Goal: Check status

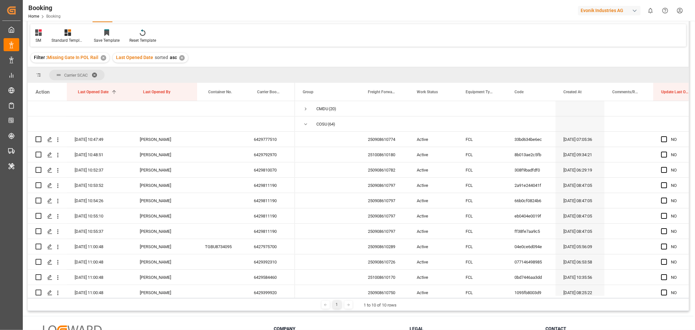
scroll to position [833, 0]
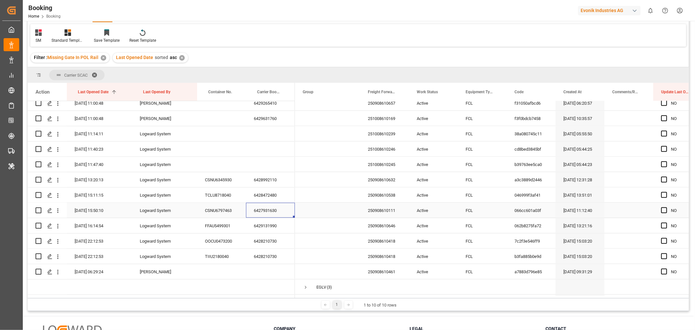
click at [277, 210] on div "6427931630" at bounding box center [270, 210] width 49 height 15
click at [281, 192] on div "6428472480" at bounding box center [270, 194] width 49 height 15
click at [265, 178] on div "6428992110" at bounding box center [270, 179] width 49 height 15
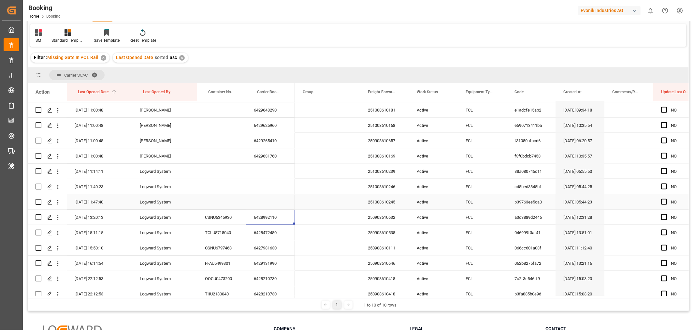
scroll to position [761, 0]
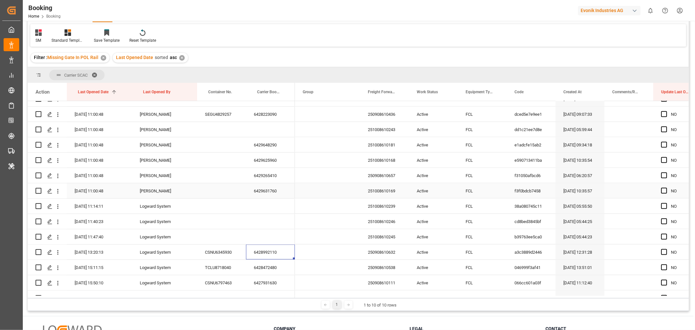
click at [264, 188] on div "6429631760" at bounding box center [270, 190] width 49 height 15
click at [272, 175] on div "6429265410" at bounding box center [270, 175] width 49 height 15
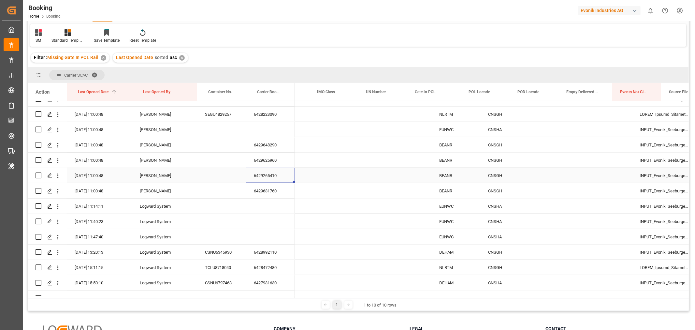
scroll to position [0, 2150]
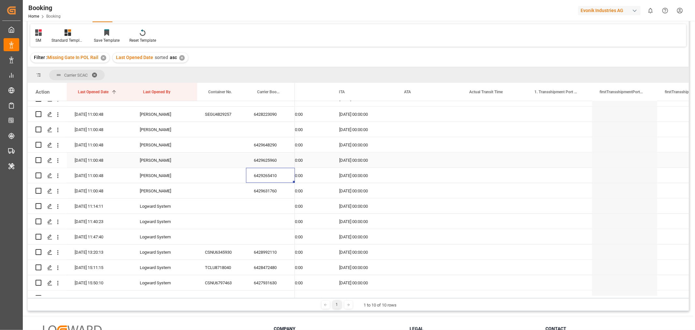
click at [267, 164] on div "6429625960" at bounding box center [270, 160] width 49 height 15
click at [283, 143] on div "6429648290" at bounding box center [270, 144] width 49 height 15
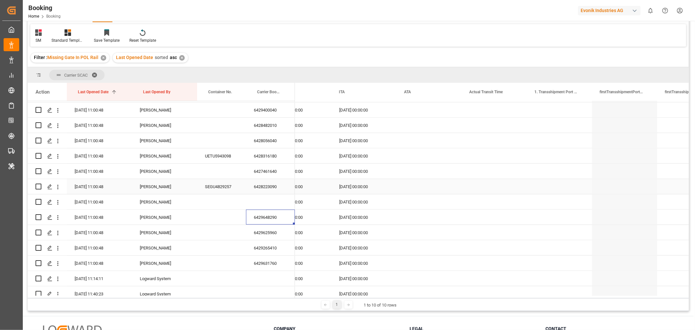
click at [266, 188] on div "6428223090" at bounding box center [270, 186] width 49 height 15
click at [273, 186] on div "6428223090" at bounding box center [270, 186] width 49 height 15
click at [280, 171] on div "6427461640" at bounding box center [270, 171] width 49 height 15
click at [266, 157] on div "6428316180" at bounding box center [270, 155] width 49 height 15
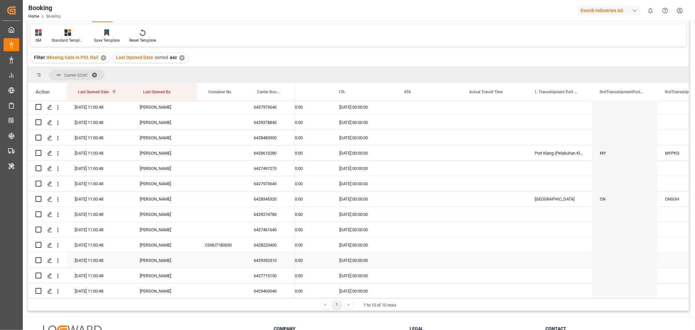
scroll to position [507, 0]
click at [270, 240] on div "6428223400" at bounding box center [270, 245] width 49 height 15
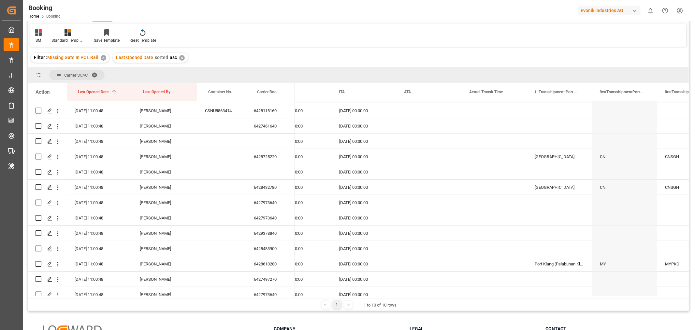
scroll to position [326, 0]
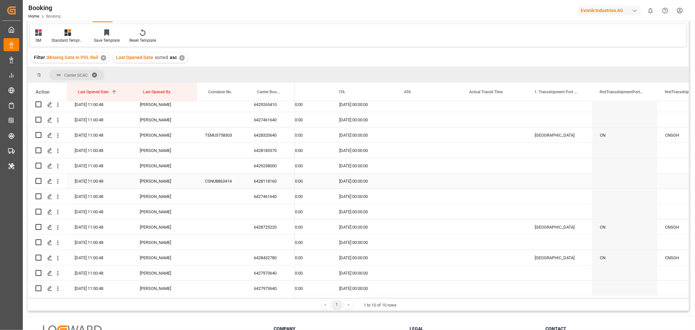
click at [276, 183] on div "6428118160" at bounding box center [270, 180] width 49 height 15
click at [218, 179] on div "CSNU8863414" at bounding box center [221, 180] width 49 height 15
click at [263, 177] on div "6428118160" at bounding box center [270, 180] width 49 height 15
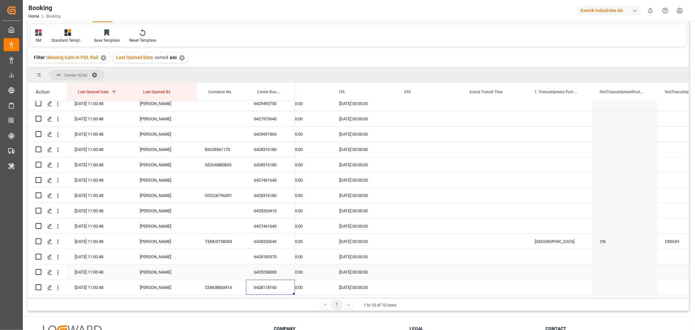
scroll to position [217, 0]
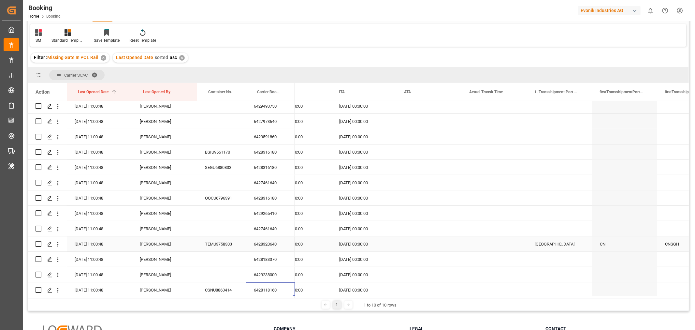
click at [272, 243] on div "6428320640" at bounding box center [270, 243] width 49 height 15
click at [270, 198] on div "6428316180" at bounding box center [270, 197] width 49 height 15
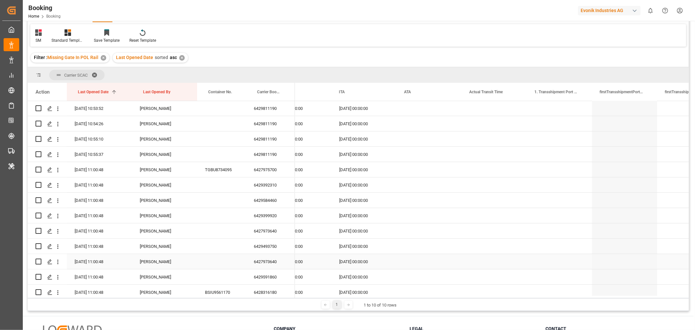
scroll to position [72, 0]
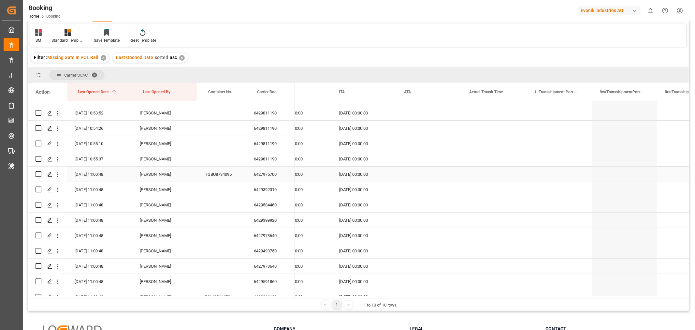
click at [271, 180] on div "6427975700" at bounding box center [270, 174] width 49 height 15
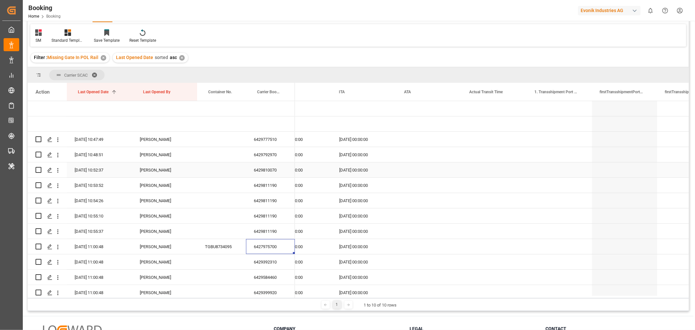
click at [262, 170] on div "6429810070" at bounding box center [270, 169] width 49 height 15
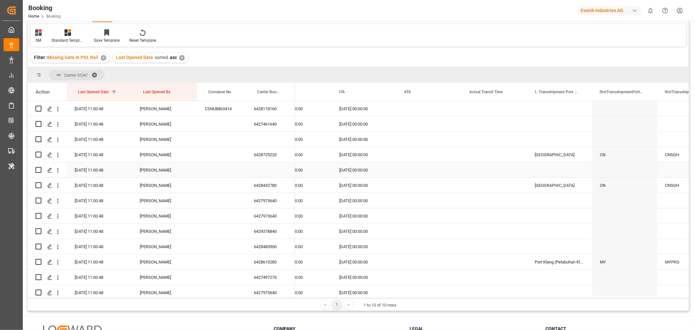
scroll to position [181, 0]
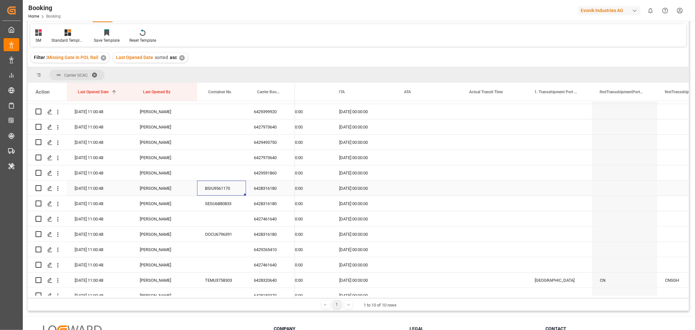
click at [217, 188] on div "BSIU9561170" at bounding box center [221, 188] width 49 height 15
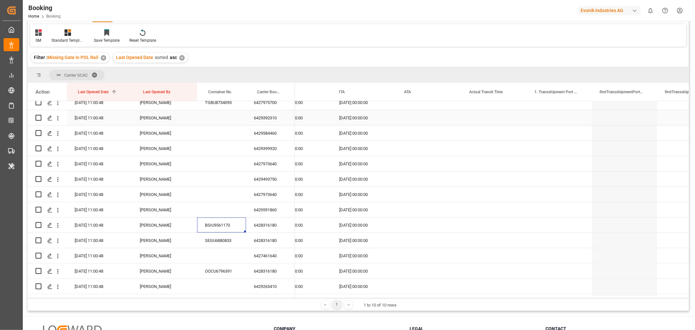
scroll to position [145, 0]
click at [272, 177] on div "6429493750" at bounding box center [270, 178] width 49 height 15
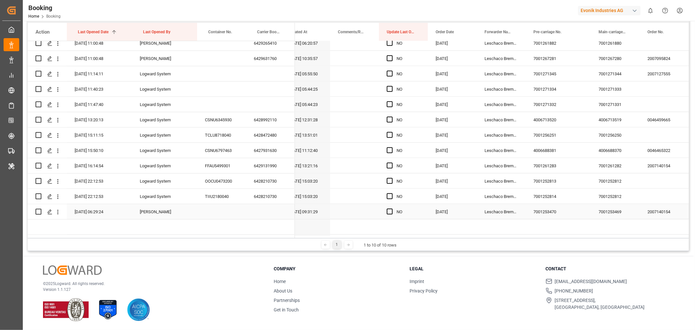
scroll to position [0, 277]
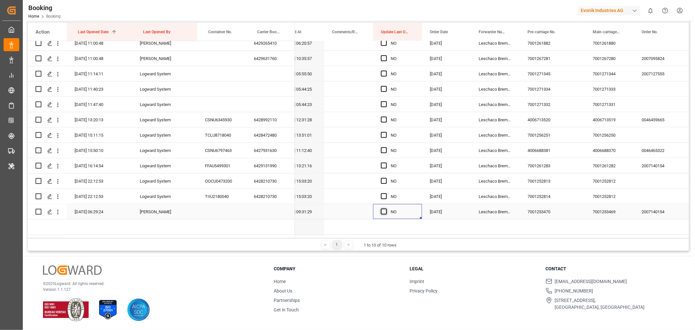
click at [384, 209] on span "Press SPACE to select this row." at bounding box center [384, 212] width 6 height 6
click at [386, 209] on input "Press SPACE to select this row." at bounding box center [386, 209] width 0 height 0
click at [382, 210] on span "Press SPACE to select this row." at bounding box center [384, 212] width 6 height 6
click at [386, 209] on input "Press SPACE to select this row." at bounding box center [386, 209] width 0 height 0
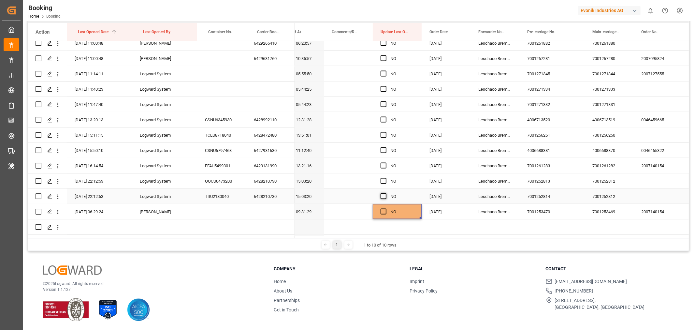
click at [383, 198] on span "Press SPACE to select this row." at bounding box center [384, 196] width 6 height 6
click at [386, 193] on input "Press SPACE to select this row." at bounding box center [386, 193] width 0 height 0
drag, startPoint x: 421, startPoint y: 202, endPoint x: 415, endPoint y: 61, distance: 141.0
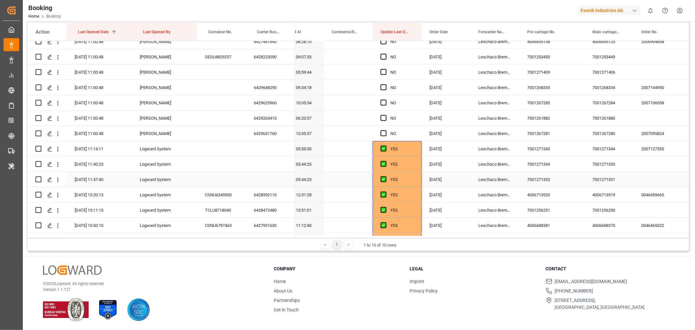
scroll to position [761, 0]
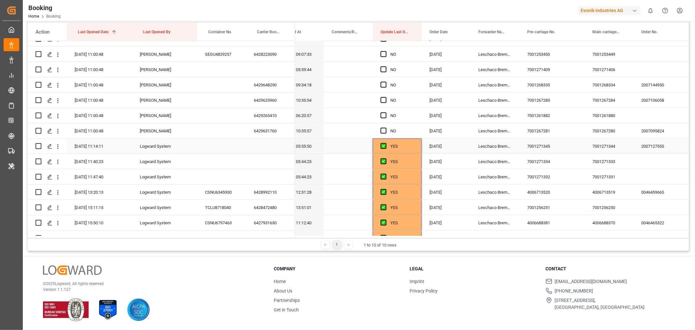
click at [405, 143] on div "YES" at bounding box center [402, 146] width 23 height 15
drag, startPoint x: 421, startPoint y: 152, endPoint x: 418, endPoint y: 36, distance: 116.4
click at [418, 38] on div "Action Last Opened Date 1 Last Opened By Container No." at bounding box center [359, 130] width 662 height 215
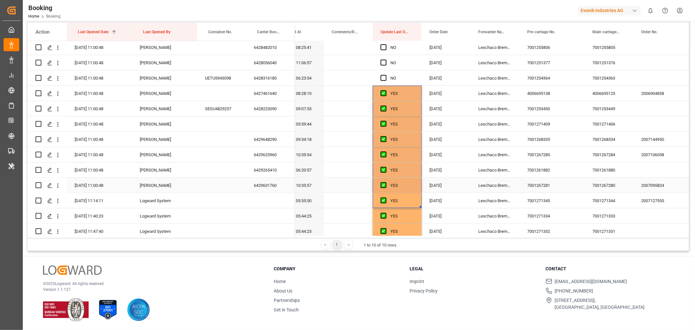
scroll to position [616, 0]
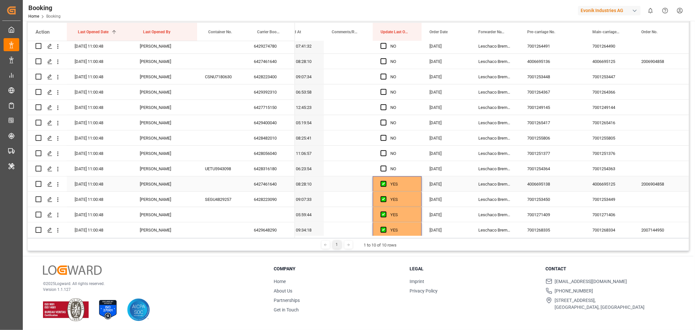
click at [407, 185] on div "YES" at bounding box center [402, 184] width 23 height 15
drag, startPoint x: 420, startPoint y: 190, endPoint x: 416, endPoint y: 47, distance: 142.8
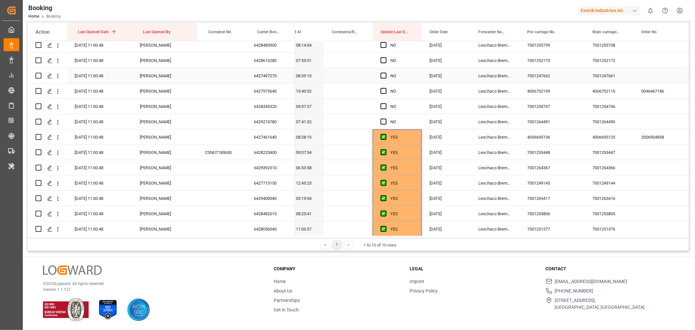
scroll to position [543, 0]
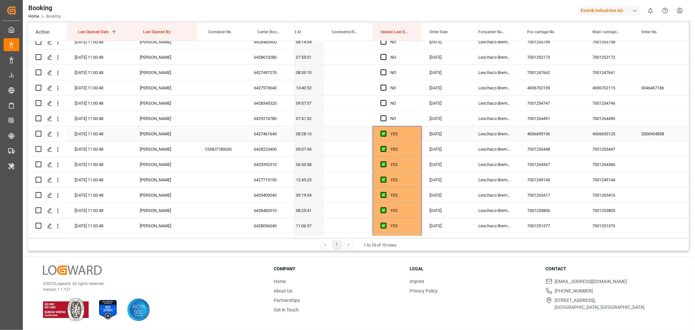
click at [413, 131] on div "YES" at bounding box center [402, 134] width 23 height 15
drag, startPoint x: 421, startPoint y: 139, endPoint x: 420, endPoint y: 17, distance: 121.9
click at [420, 17] on div "Booking Home Booking Evonik Industries AG 0 Notifications Only show unread All …" at bounding box center [358, 165] width 671 height 330
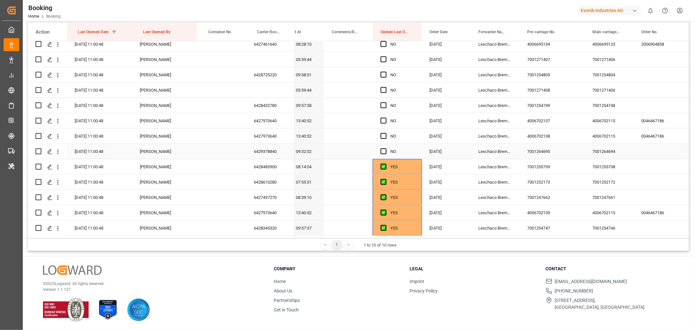
scroll to position [422, 0]
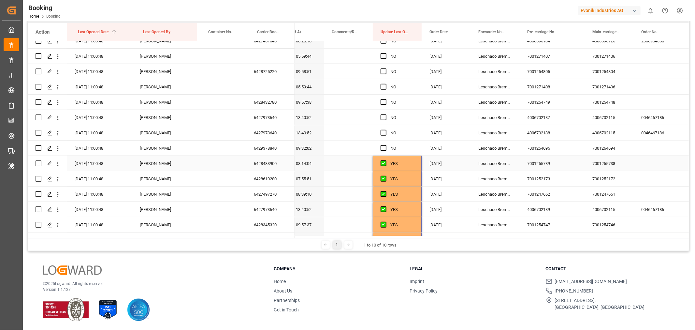
click at [405, 163] on div "YES" at bounding box center [402, 163] width 23 height 15
drag, startPoint x: 420, startPoint y: 168, endPoint x: 421, endPoint y: 31, distance: 137.3
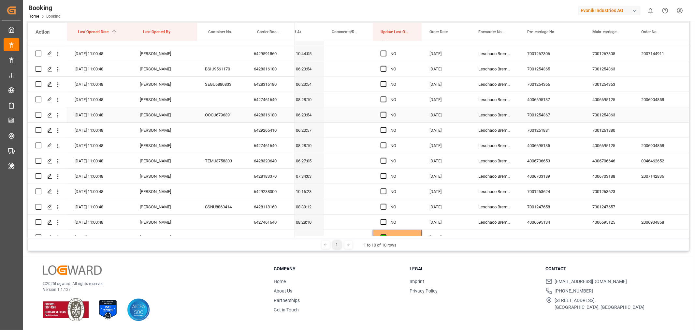
scroll to position [313, 0]
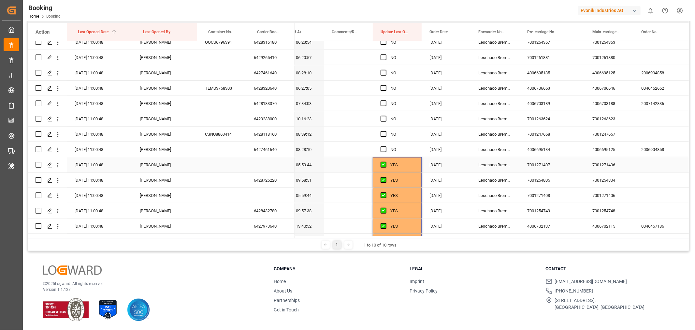
click at [415, 165] on div "YES" at bounding box center [397, 164] width 49 height 15
drag, startPoint x: 419, startPoint y: 171, endPoint x: 418, endPoint y: 24, distance: 146.1
click at [418, 31] on div "Action Last Opened Date 1 Last Opened By Container No." at bounding box center [359, 130] width 662 height 215
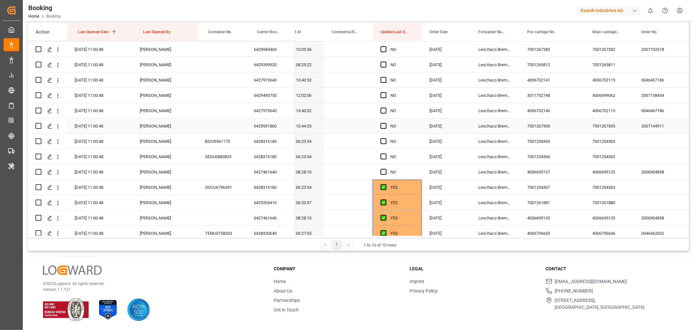
scroll to position [204, 0]
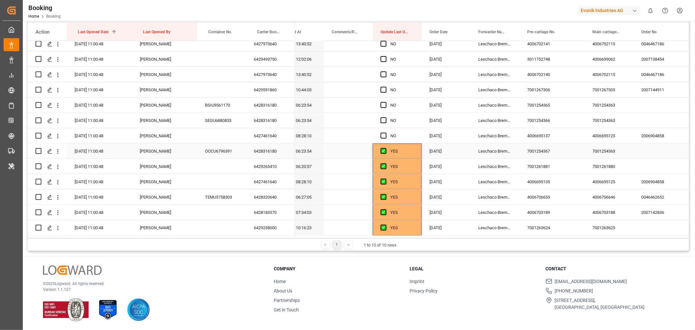
click at [404, 153] on div "YES" at bounding box center [402, 151] width 23 height 15
drag, startPoint x: 419, startPoint y: 157, endPoint x: 419, endPoint y: 22, distance: 135.6
click at [419, 35] on div "Action Last Opened Date 1 Last Opened By Container No." at bounding box center [359, 130] width 662 height 215
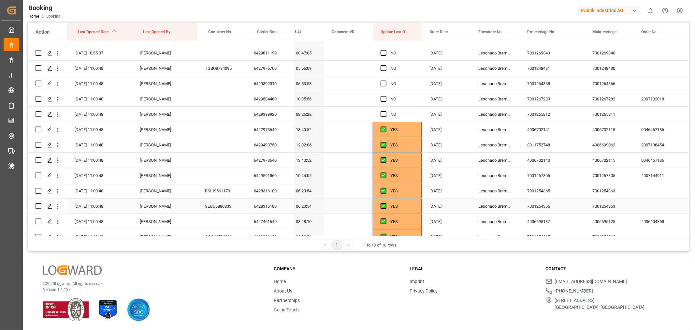
scroll to position [59, 0]
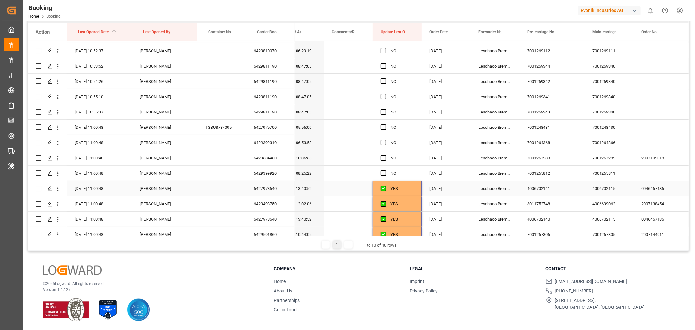
click at [407, 186] on div "YES" at bounding box center [402, 188] width 23 height 15
drag, startPoint x: 419, startPoint y: 194, endPoint x: 418, endPoint y: 38, distance: 155.5
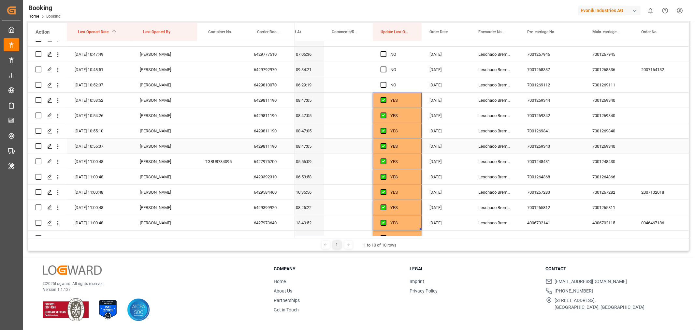
scroll to position [0, 0]
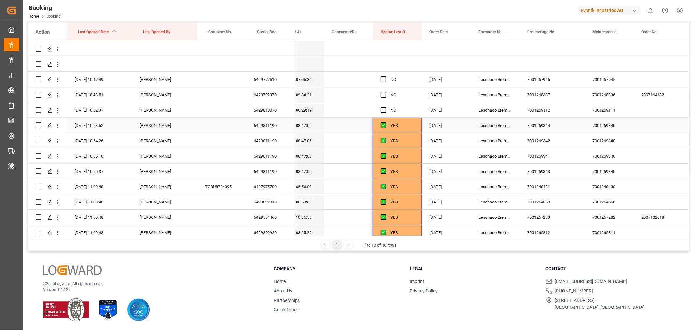
click at [409, 129] on div "YES" at bounding box center [402, 125] width 23 height 15
drag, startPoint x: 421, startPoint y: 132, endPoint x: 421, endPoint y: 73, distance: 58.4
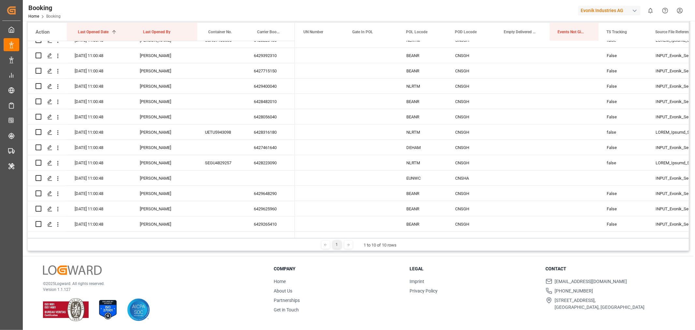
scroll to position [724, 0]
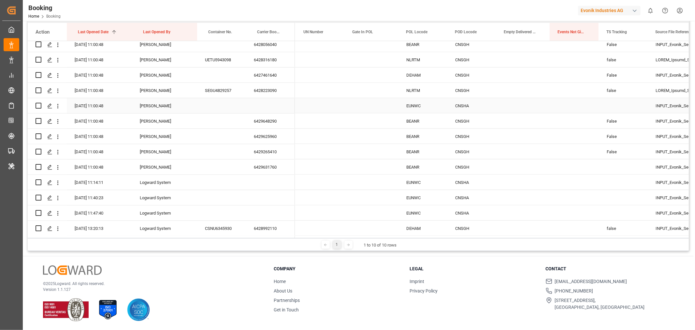
click at [252, 107] on div "Press SPACE to select this row." at bounding box center [270, 105] width 49 height 15
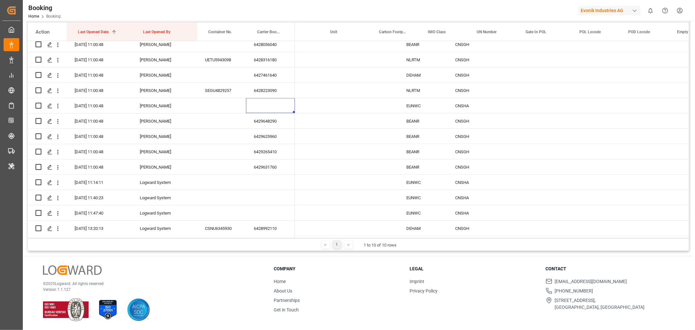
scroll to position [0, 0]
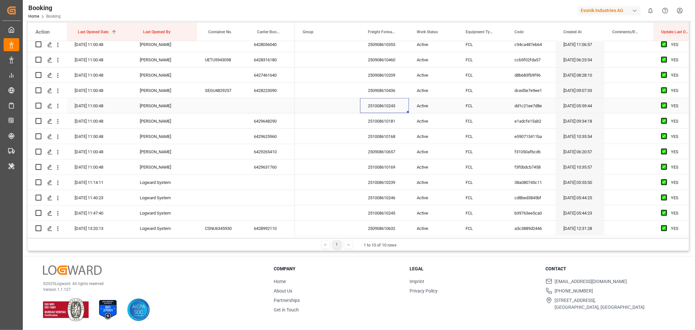
click at [386, 108] on div "251008610243" at bounding box center [384, 105] width 49 height 15
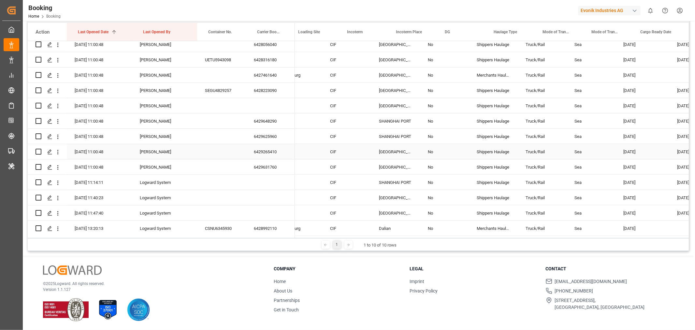
scroll to position [0, 1129]
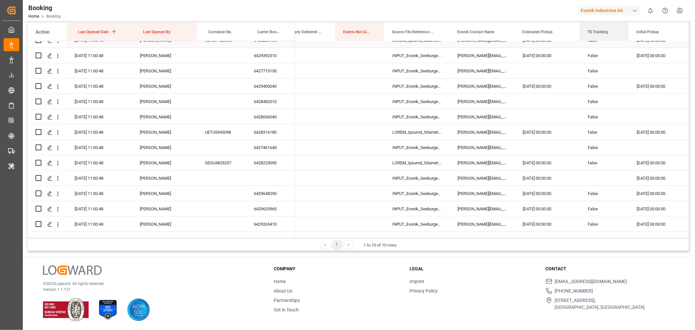
drag, startPoint x: 405, startPoint y: 34, endPoint x: 579, endPoint y: 46, distance: 174.2
click at [579, 46] on div "Action Last Opened Date 1 Last Opened By Container No." at bounding box center [359, 130] width 662 height 215
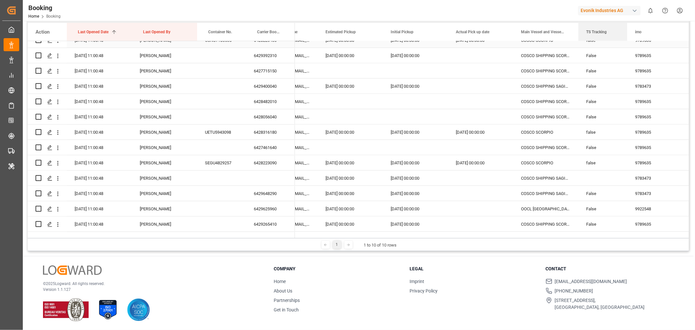
drag, startPoint x: 402, startPoint y: 35, endPoint x: 605, endPoint y: 41, distance: 202.6
click at [605, 41] on div "Action Last Opened Date 1 Last Opened By Container No." at bounding box center [359, 130] width 662 height 215
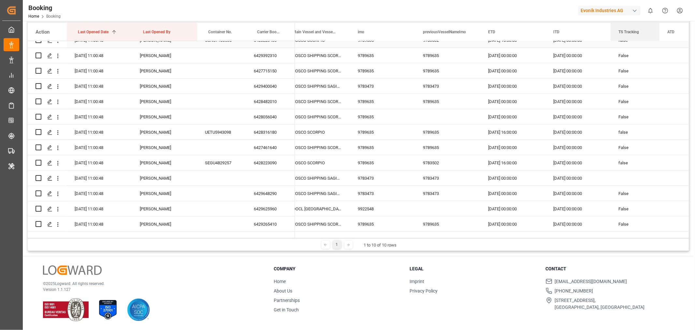
drag, startPoint x: 372, startPoint y: 33, endPoint x: 627, endPoint y: 42, distance: 255.4
click at [627, 42] on div "Action Last Opened Date 1 Last Opened By Container No." at bounding box center [359, 130] width 662 height 215
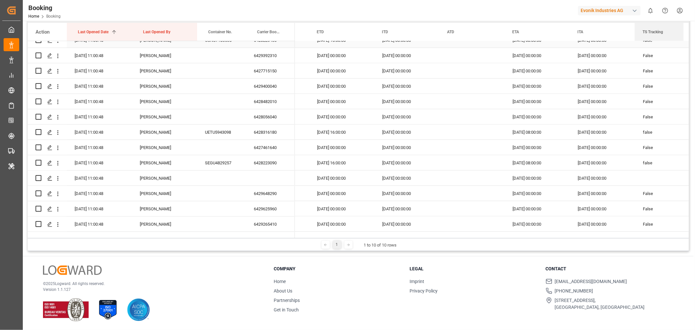
drag, startPoint x: 454, startPoint y: 34, endPoint x: 636, endPoint y: 43, distance: 182.5
click at [636, 43] on div "Action Last Opened Date 1 Last Opened By Container No." at bounding box center [359, 130] width 662 height 215
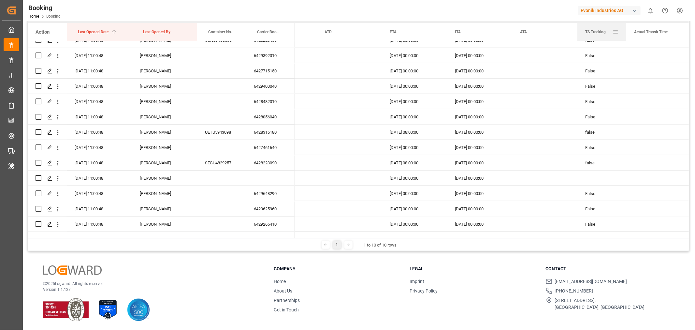
drag, startPoint x: 529, startPoint y: 33, endPoint x: 595, endPoint y: 37, distance: 66.0
click at [595, 37] on div "TS Tracking" at bounding box center [599, 32] width 27 height 18
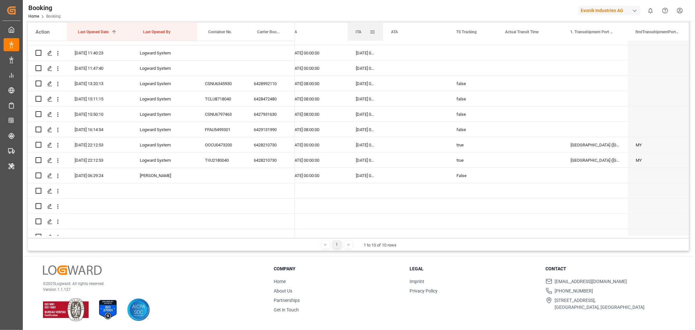
drag, startPoint x: 412, startPoint y: 31, endPoint x: 382, endPoint y: 31, distance: 29.7
click at [382, 31] on div at bounding box center [383, 32] width 3 height 18
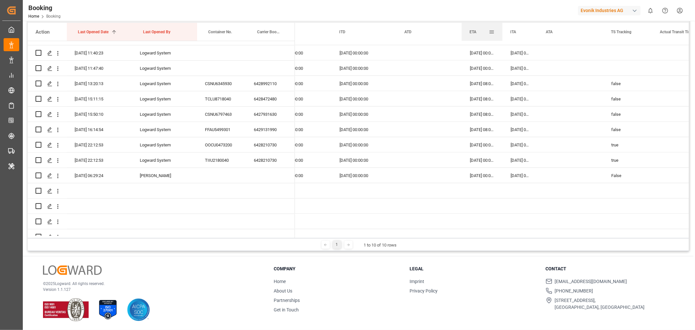
drag, startPoint x: 526, startPoint y: 30, endPoint x: 501, endPoint y: 31, distance: 24.8
click at [501, 31] on div at bounding box center [502, 32] width 3 height 18
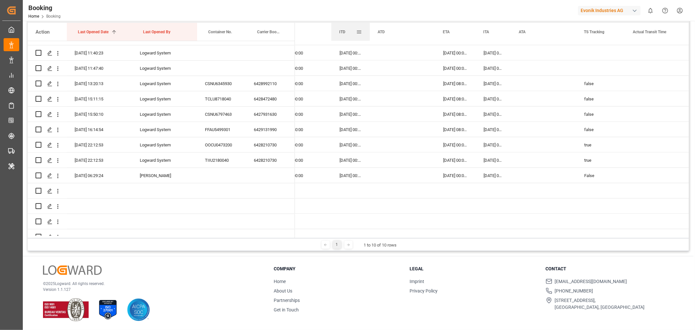
drag, startPoint x: 396, startPoint y: 31, endPoint x: 370, endPoint y: 30, distance: 26.8
click at [370, 30] on div at bounding box center [370, 32] width 3 height 18
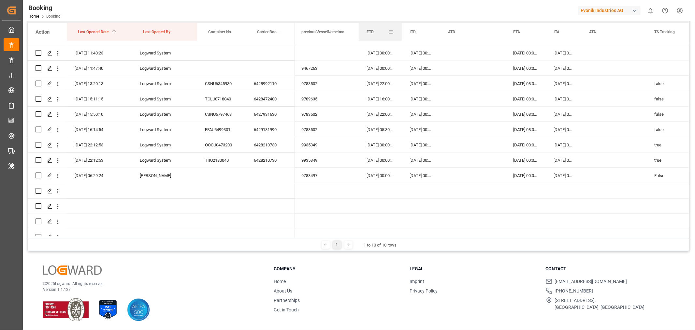
drag, startPoint x: 423, startPoint y: 33, endPoint x: 400, endPoint y: 33, distance: 22.2
click at [401, 33] on div at bounding box center [402, 32] width 3 height 18
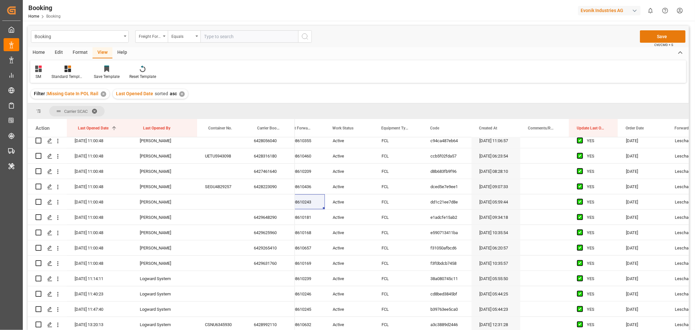
click at [664, 33] on button "Save" at bounding box center [663, 36] width 46 height 12
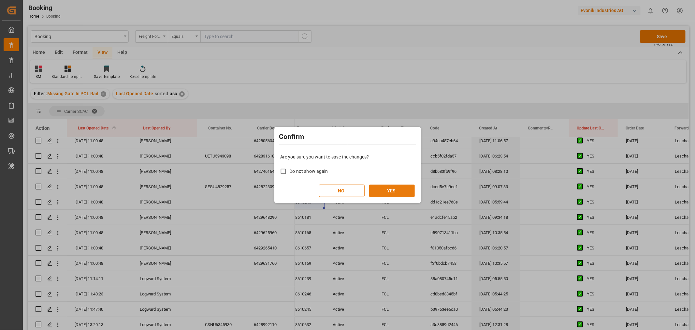
click at [394, 190] on button "YES" at bounding box center [392, 191] width 46 height 12
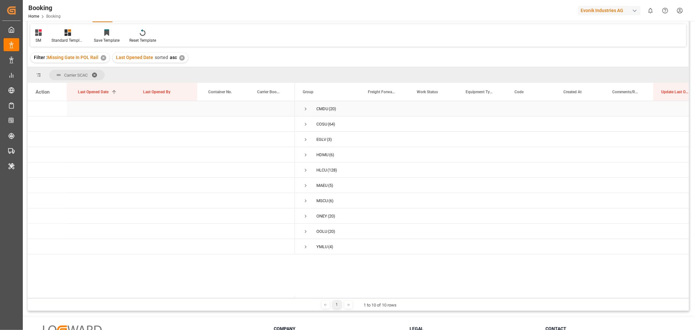
click at [305, 108] on span "Press SPACE to select this row." at bounding box center [306, 109] width 6 height 6
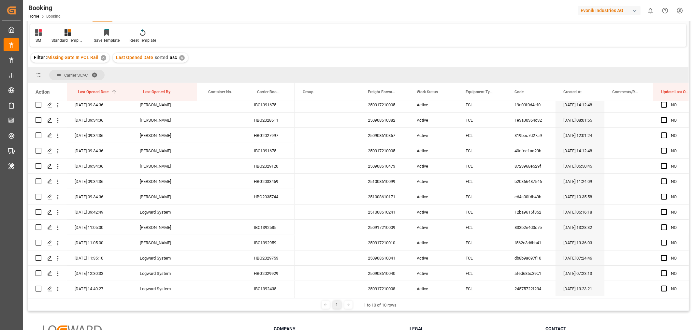
scroll to position [109, 0]
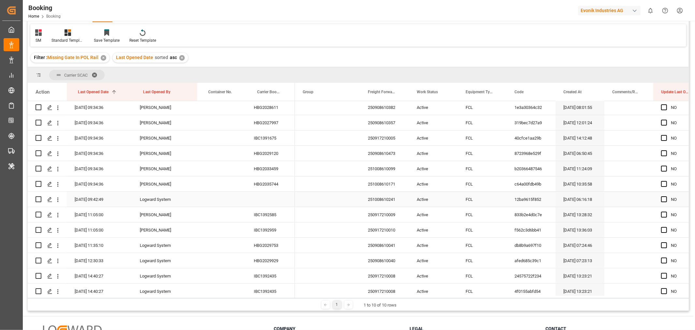
click at [379, 202] on div "251008610241" at bounding box center [384, 199] width 49 height 15
click at [371, 201] on div "251008610241" at bounding box center [384, 199] width 49 height 15
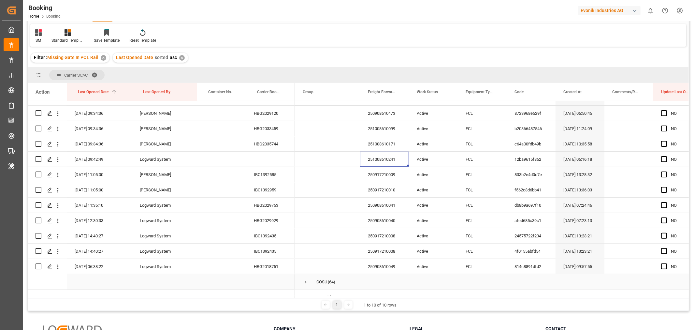
scroll to position [145, 0]
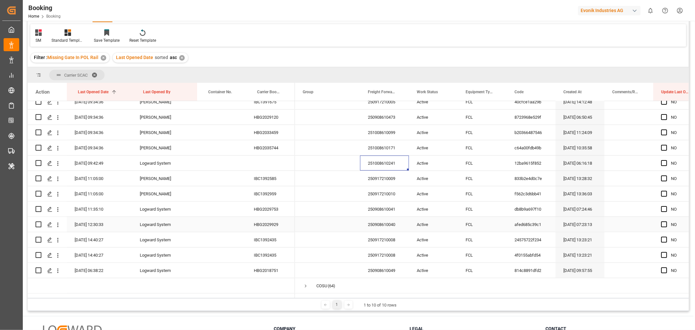
click at [278, 223] on div "HBG2029929" at bounding box center [270, 224] width 49 height 15
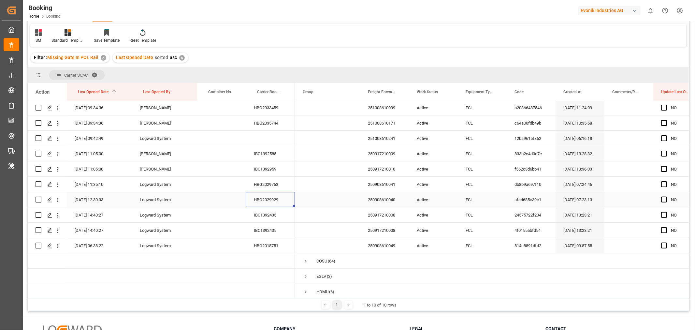
scroll to position [181, 0]
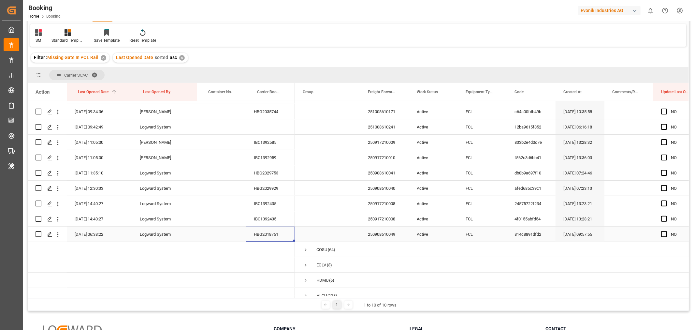
click at [271, 236] on div "HBG2018751" at bounding box center [270, 234] width 49 height 15
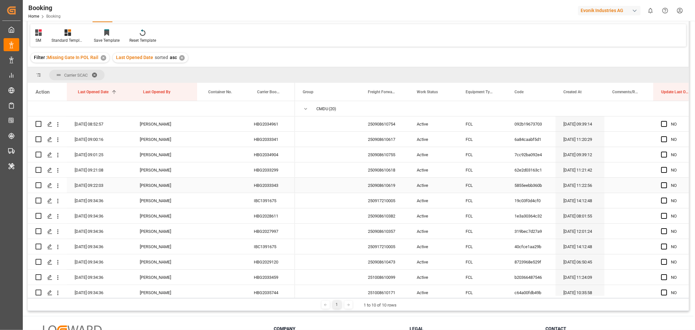
scroll to position [0, 0]
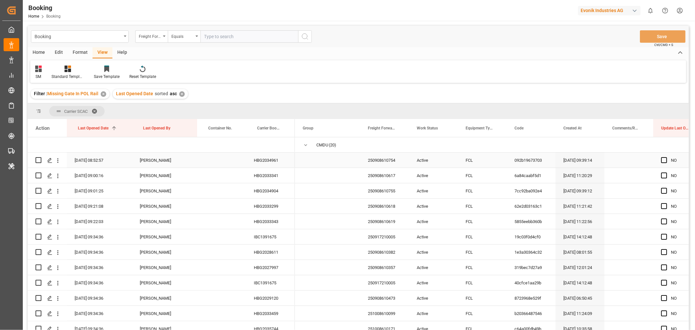
click at [270, 158] on div "HBG2034961" at bounding box center [270, 160] width 49 height 15
click at [271, 180] on div "HBG2033341" at bounding box center [270, 175] width 49 height 15
click at [279, 184] on div "HBG2034904" at bounding box center [270, 190] width 49 height 15
click at [262, 202] on div "HBG2033299" at bounding box center [270, 206] width 49 height 15
click at [282, 222] on div "HBG2033343" at bounding box center [270, 221] width 49 height 15
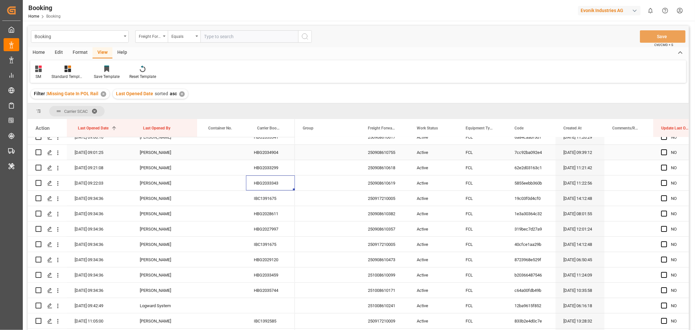
scroll to position [72, 0]
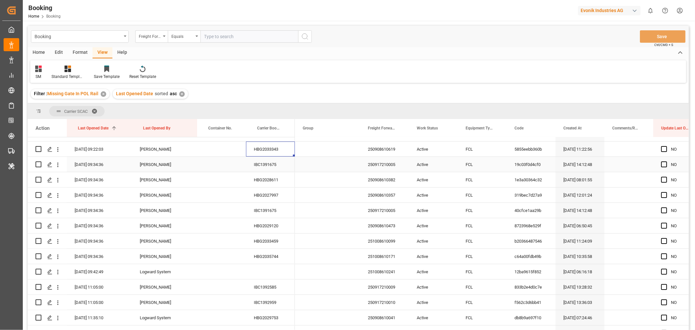
click at [273, 164] on div "IBC1391675" at bounding box center [270, 164] width 49 height 15
click at [265, 181] on div "HBG2028611" at bounding box center [270, 179] width 49 height 15
click at [275, 199] on div "HBG2027997" at bounding box center [270, 194] width 49 height 15
click at [269, 214] on div "IBC1391675" at bounding box center [270, 210] width 49 height 15
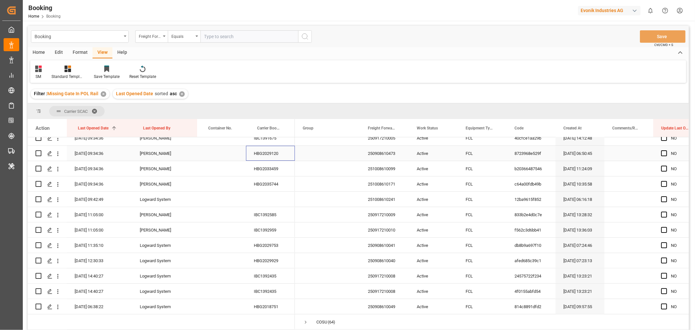
click at [279, 151] on div "HBG2029120" at bounding box center [270, 153] width 49 height 15
click at [263, 166] on div "HBG2033459" at bounding box center [270, 168] width 49 height 15
click at [271, 181] on div "HBG2035744" at bounding box center [270, 183] width 49 height 15
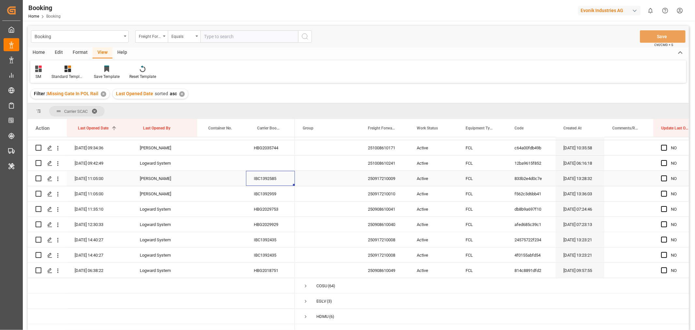
click at [267, 180] on div "IBC1392585" at bounding box center [270, 178] width 49 height 15
click at [273, 191] on div "IBC1392959" at bounding box center [270, 193] width 49 height 15
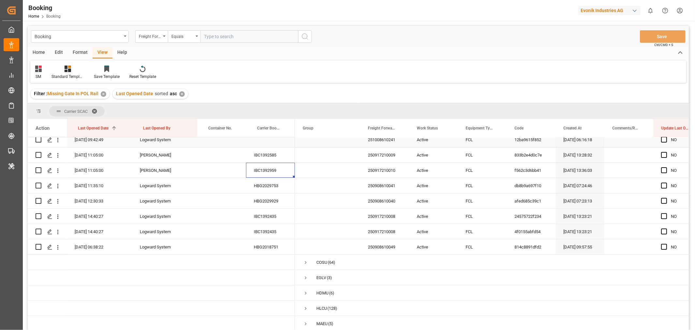
scroll to position [217, 0]
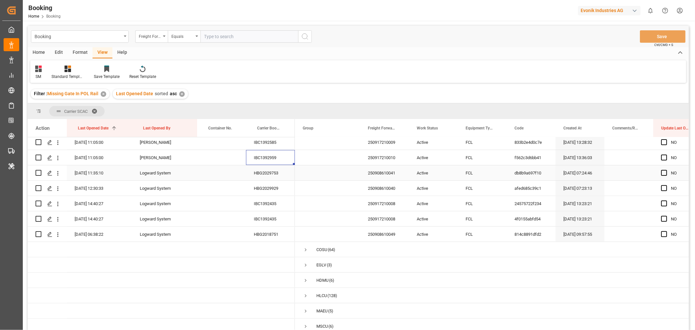
click at [279, 173] on div "HBG2029753" at bounding box center [270, 172] width 49 height 15
click at [268, 187] on div "HBG2029929" at bounding box center [270, 188] width 49 height 15
click at [57, 188] on icon "open menu" at bounding box center [57, 188] width 1 height 5
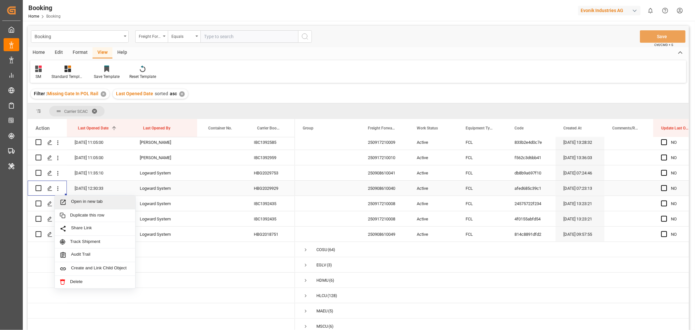
click at [95, 203] on span "Open in new tab" at bounding box center [100, 202] width 59 height 7
click at [269, 204] on div "IBC1392435" at bounding box center [270, 203] width 49 height 15
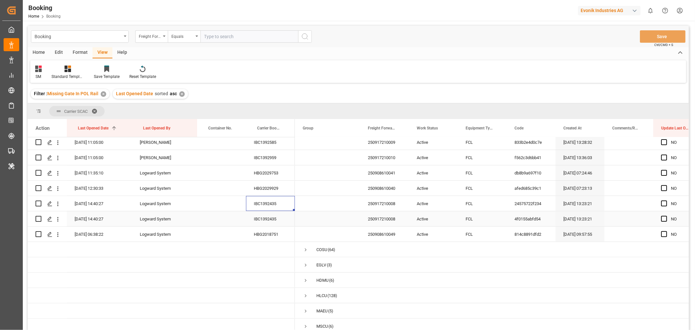
click at [270, 217] on div "IBC1392435" at bounding box center [270, 218] width 49 height 15
click at [281, 230] on div "HBG2018751" at bounding box center [270, 234] width 49 height 15
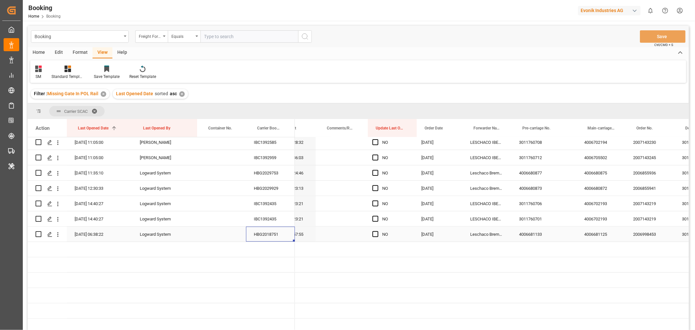
scroll to position [0, 292]
click at [373, 234] on span "Press SPACE to select this row." at bounding box center [372, 234] width 6 height 6
click at [374, 231] on input "Press SPACE to select this row." at bounding box center [374, 231] width 0 height 0
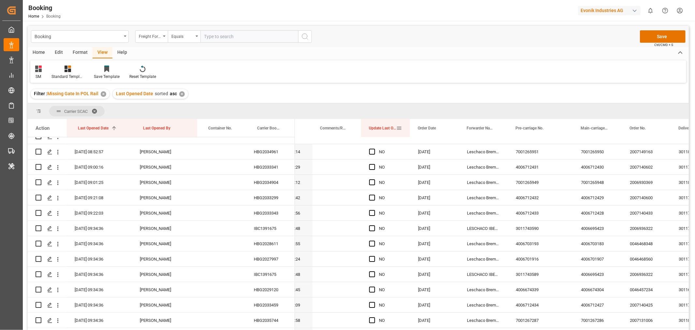
scroll to position [0, 0]
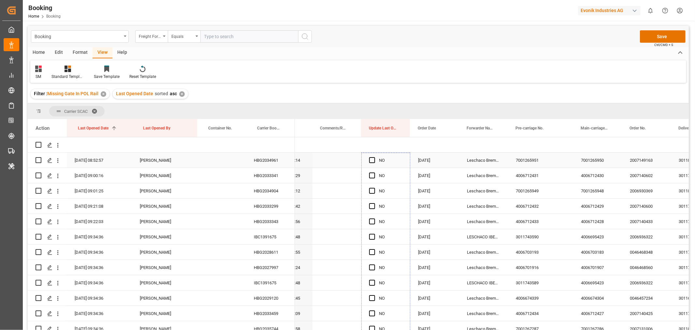
drag, startPoint x: 409, startPoint y: 240, endPoint x: 398, endPoint y: 167, distance: 73.5
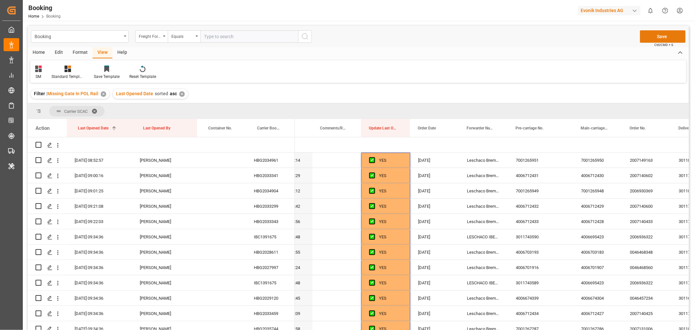
click at [662, 37] on button "Save" at bounding box center [663, 36] width 46 height 12
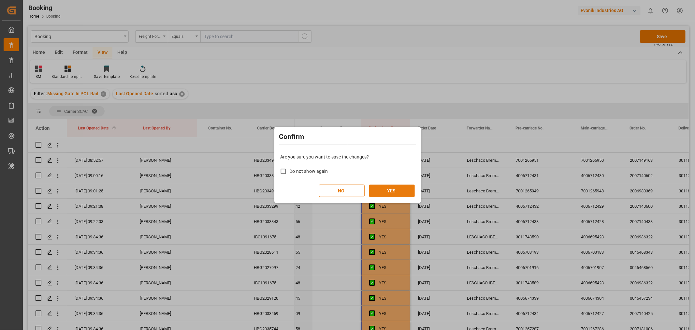
click at [394, 189] on button "YES" at bounding box center [392, 191] width 46 height 12
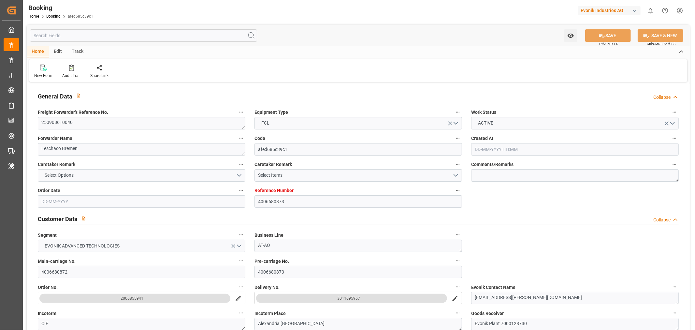
type input "4006680873"
type input "9629380"
type input "CMACGM"
type input "CMA CGM Group"
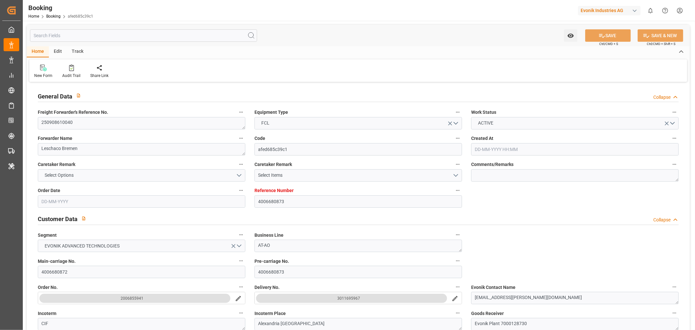
type input "DEHAM"
type input "EGALY"
type input "DEHAM"
type input "EGALY"
type input "[DATE] 07:23"
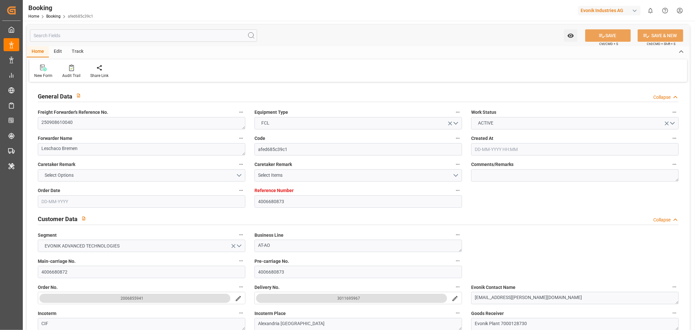
type input "[DATE]"
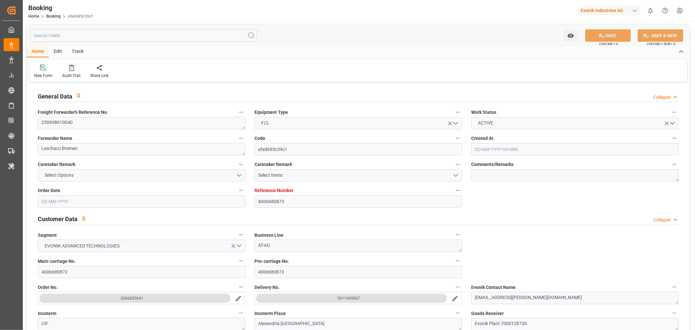
type input "[DATE] 14:00"
type input "[DATE] 00:00"
type input "[DATE] 14:00"
type input "[DATE] 00:00"
type input "[DATE]"
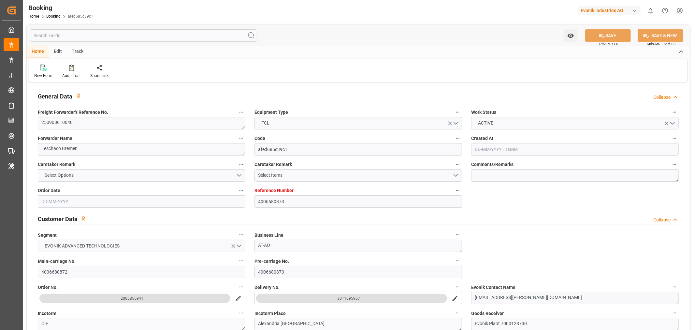
type input "[DATE] 12:30"
type input "[DATE]"
type input "[DATE] 14:00"
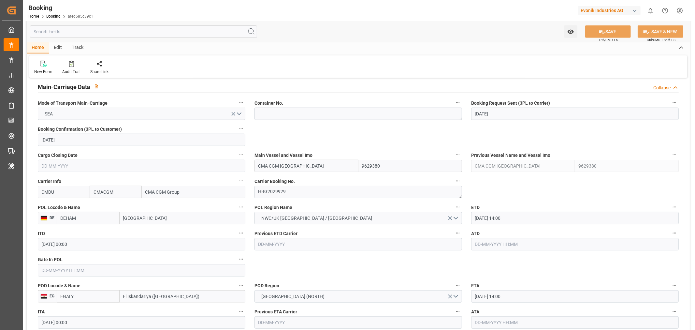
scroll to position [362, 0]
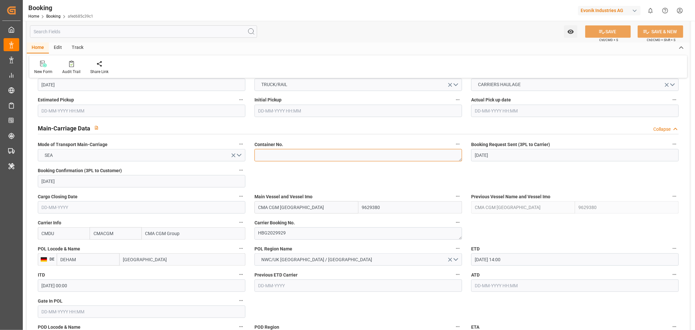
click at [287, 156] on textarea at bounding box center [359, 155] width 208 height 12
paste textarea "TEMU3360768"
type textarea "TEMU3360768"
click at [270, 233] on textarea "HBG2029929" at bounding box center [359, 233] width 208 height 12
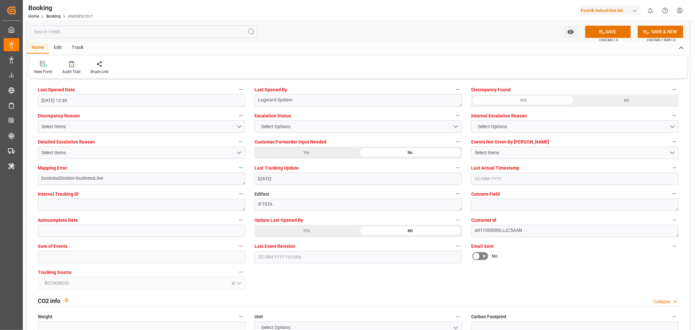
scroll to position [1195, 0]
click at [95, 251] on input "text" at bounding box center [142, 256] width 208 height 12
type input "0"
click at [615, 33] on button "SAVE" at bounding box center [609, 31] width 46 height 12
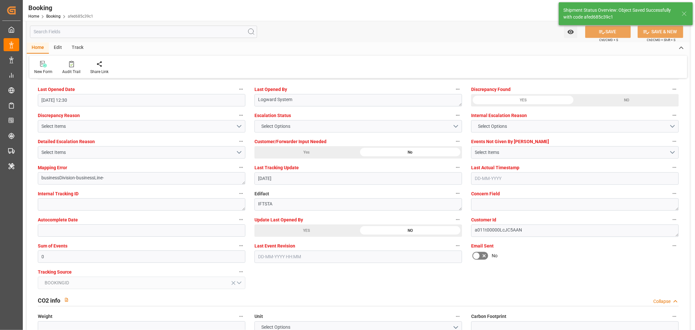
type textarea "[PERSON_NAME]"
type input "[DATE] 08:25"
